Goal: Transaction & Acquisition: Purchase product/service

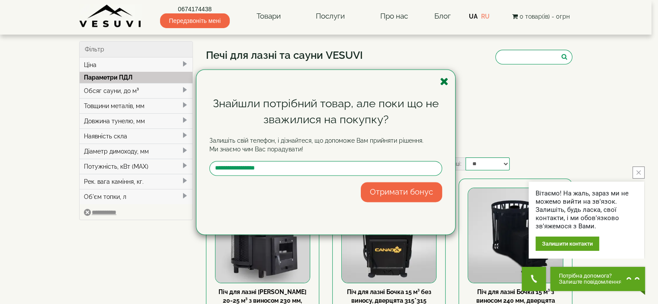
click at [446, 82] on icon "button" at bounding box center [444, 81] width 9 height 11
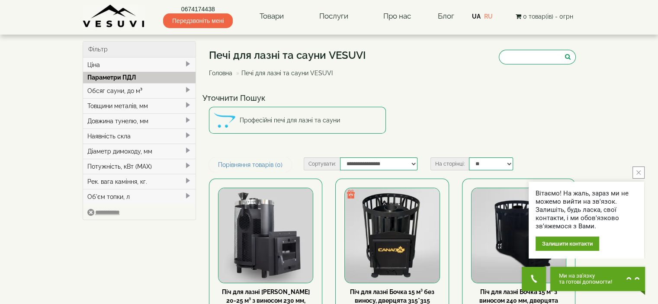
click at [185, 132] on span at bounding box center [187, 135] width 7 height 7
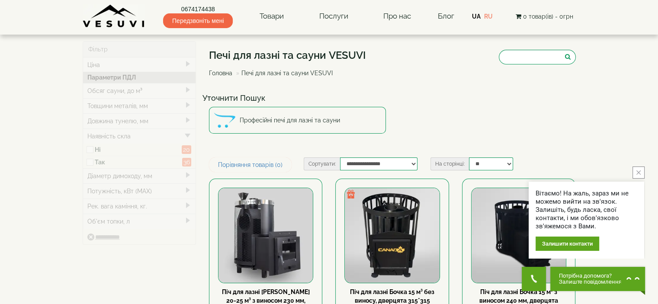
type input "*****"
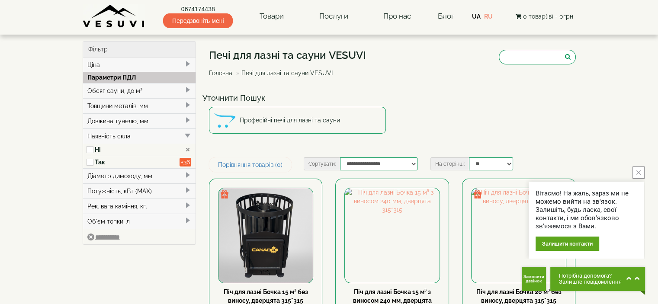
click at [148, 90] on div "Обсяг сауни, до м³" at bounding box center [139, 90] width 113 height 15
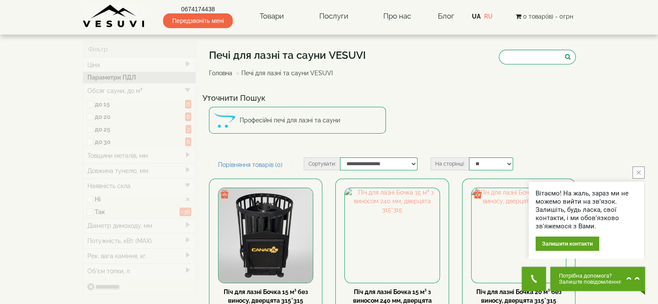
type input "*****"
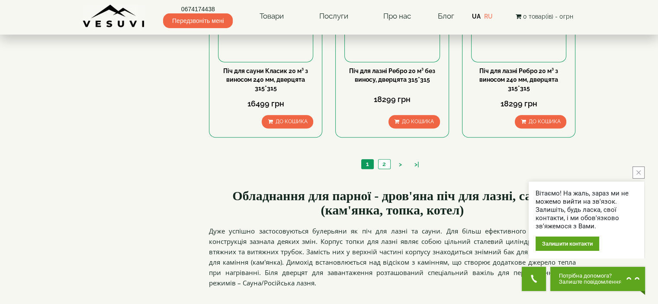
scroll to position [433, 0]
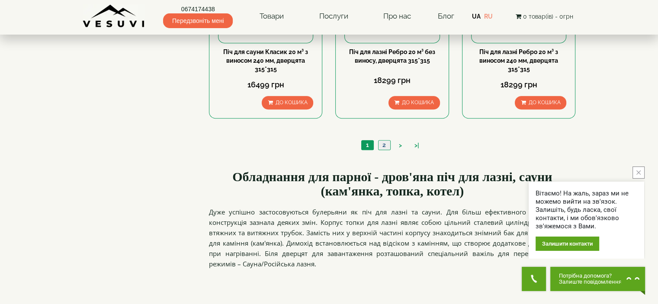
click at [384, 145] on link "2" at bounding box center [384, 145] width 12 height 9
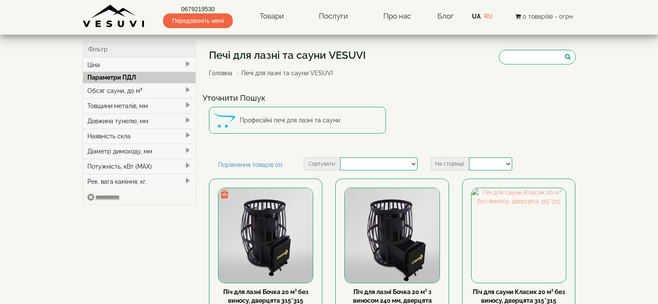
select select
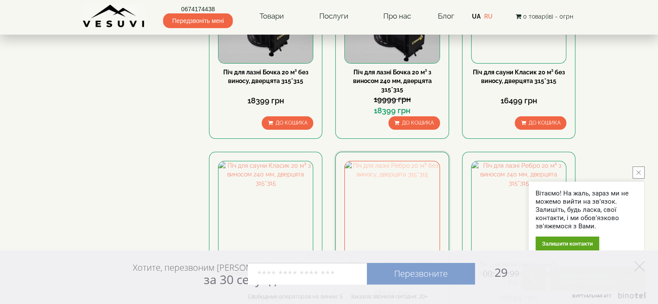
scroll to position [306, 0]
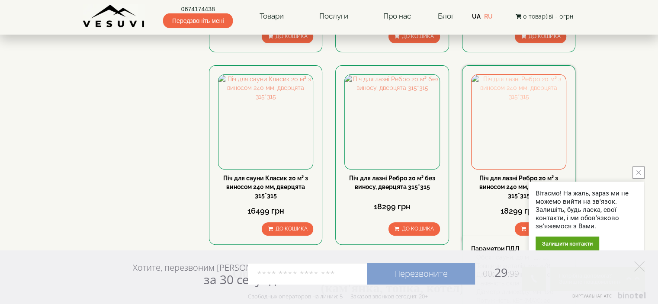
click at [531, 136] on img at bounding box center [519, 122] width 94 height 94
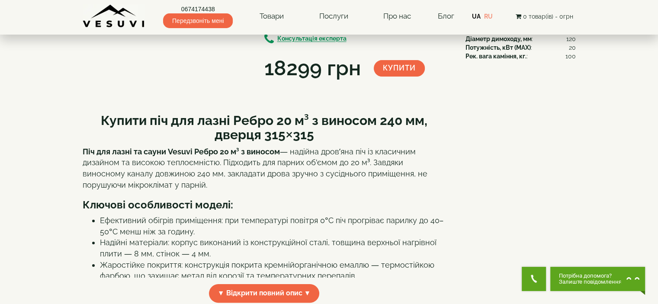
scroll to position [130, 0]
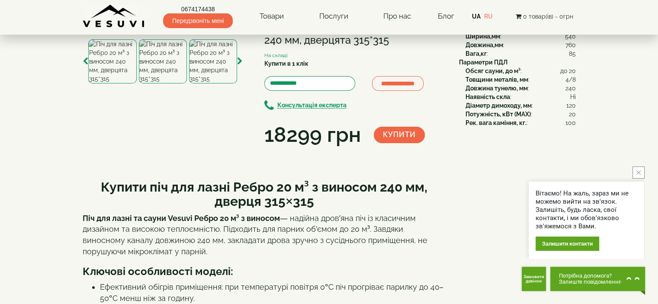
scroll to position [43, 0]
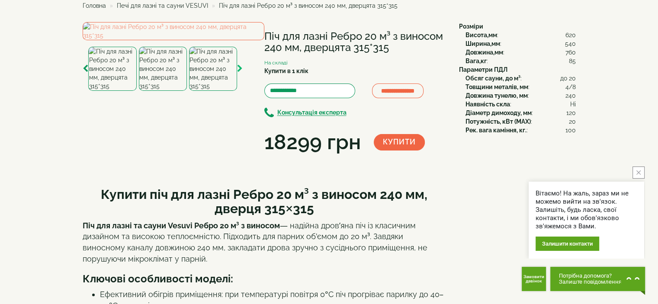
click at [241, 73] on icon "button" at bounding box center [240, 69] width 6 height 8
click at [205, 91] on img at bounding box center [213, 69] width 48 height 44
